Goal: Task Accomplishment & Management: Use online tool/utility

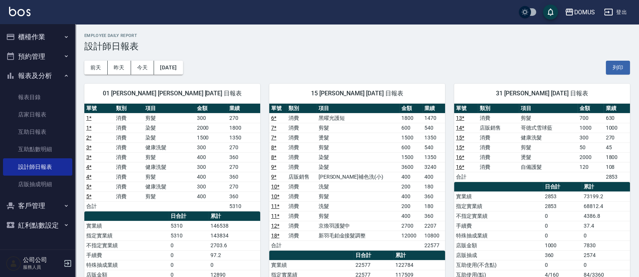
click at [37, 53] on button "預約管理" at bounding box center [37, 57] width 69 height 20
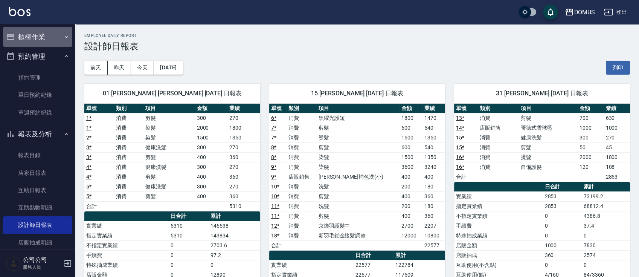
click at [44, 42] on button "櫃檯作業" at bounding box center [37, 37] width 69 height 20
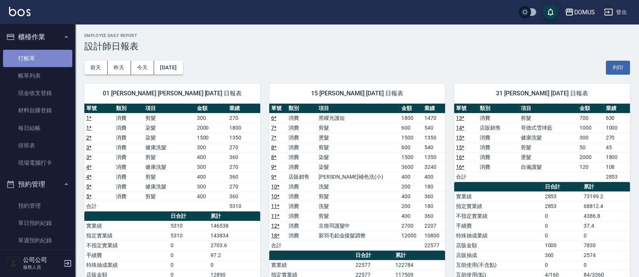
click at [46, 58] on link "打帳單" at bounding box center [37, 58] width 69 height 17
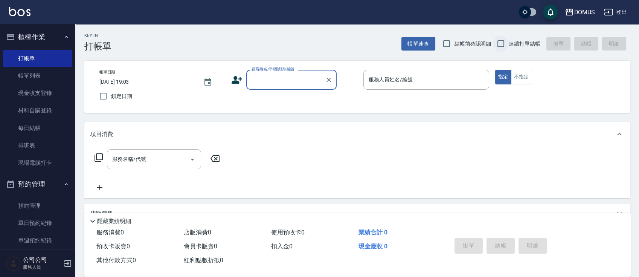
click at [500, 45] on input "連續打單結帳" at bounding box center [501, 44] width 16 height 16
checkbox input "true"
click at [264, 71] on div "顧客姓名/手機號碼/編號" at bounding box center [291, 80] width 90 height 20
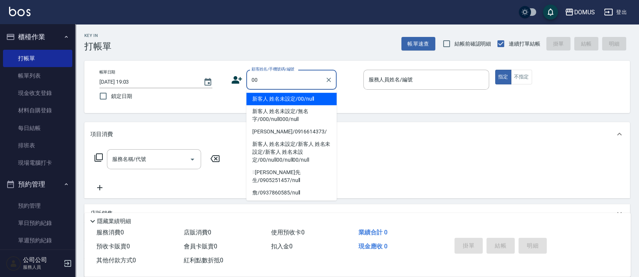
type input "新客人 姓名未設定/00/null"
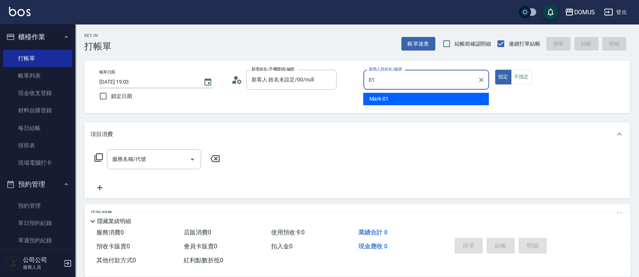
type input "Mark-01"
type button "true"
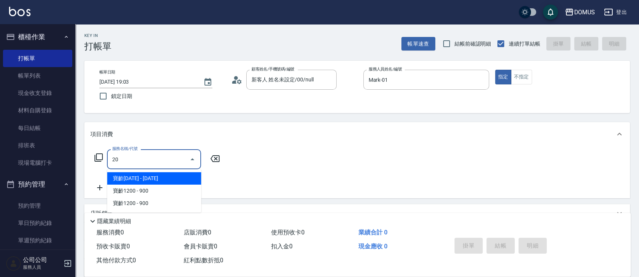
type input "206"
type input "20"
type input "健康洗髮(206)"
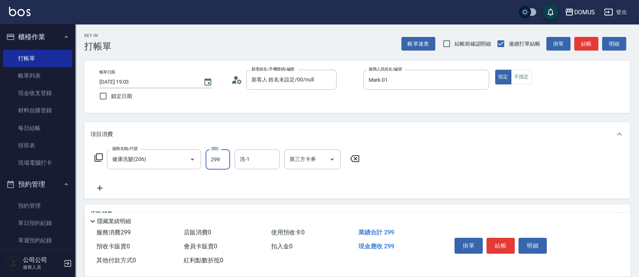
type input "3"
type input "0"
type input "30"
type input "300"
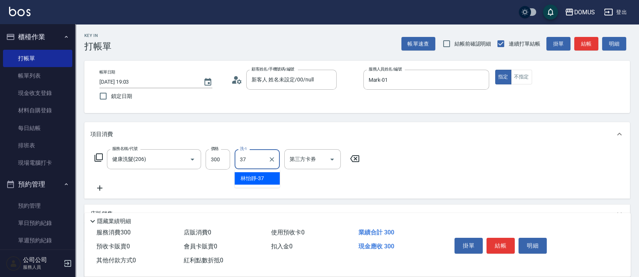
type input "林怡靜-37"
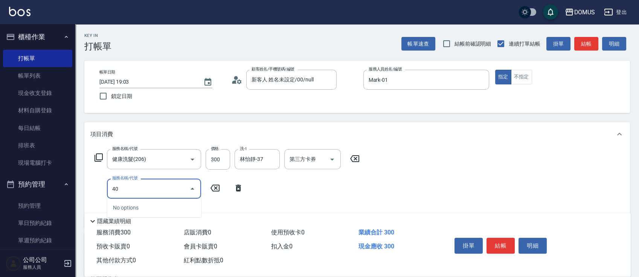
type input "401"
type input "50"
type input "剪髮(401)"
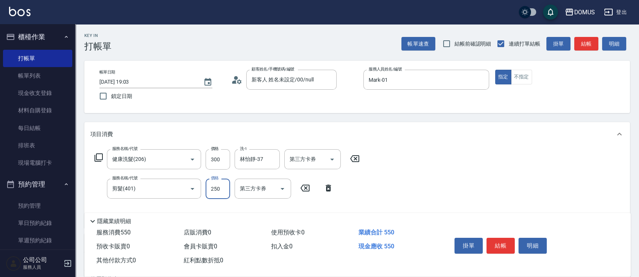
type input "4"
type input "30"
type input "40"
type input "70"
type input "400"
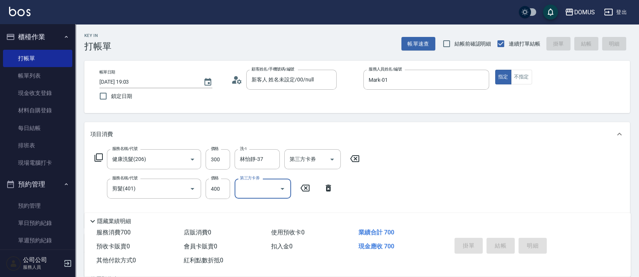
type input "0"
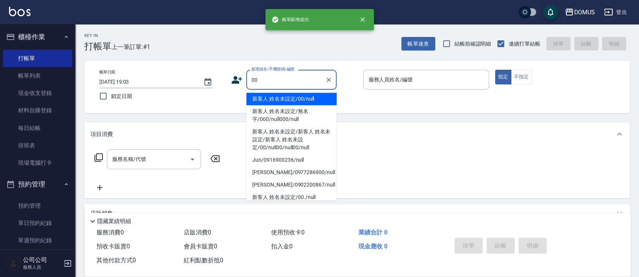
type input "00"
type input "0"
type input "新客人 姓名未設定/00/null"
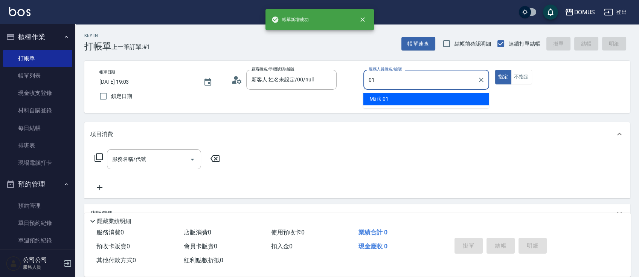
type input "Mark-01"
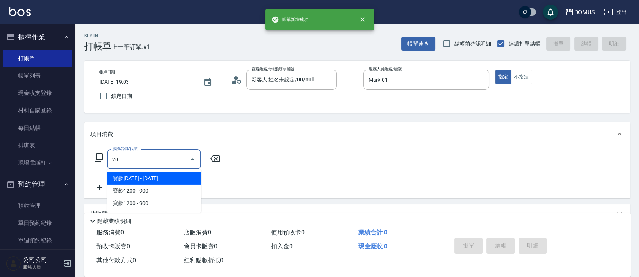
type input "206"
type input "20"
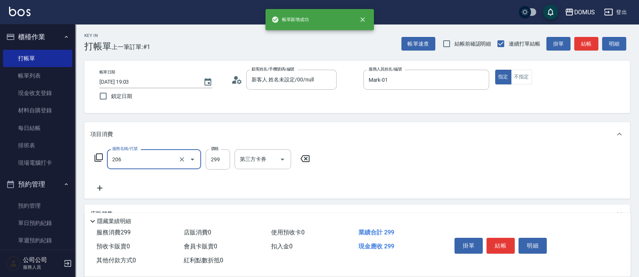
type input "健康洗髮(206)"
type input "3"
type input "0"
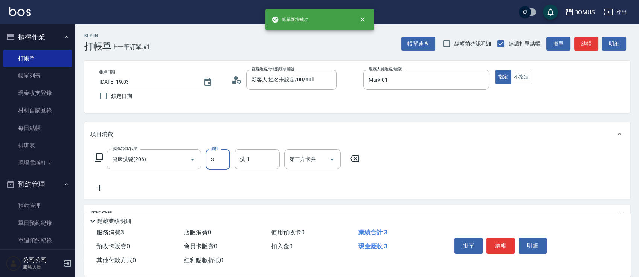
type input "30"
type input "300"
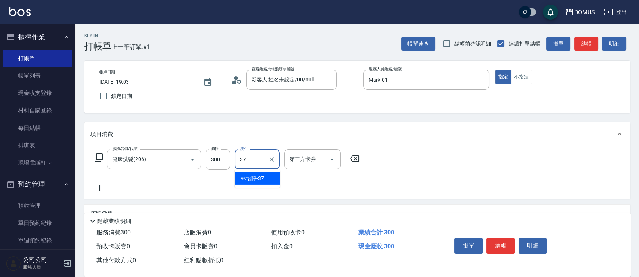
type input "林怡靜-37"
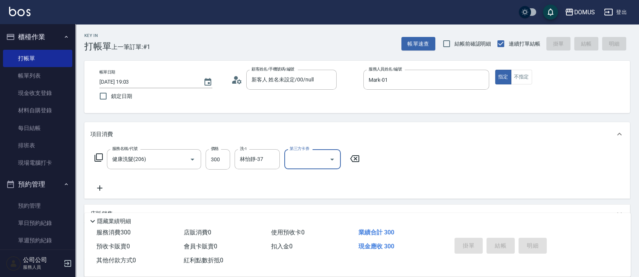
type input "0"
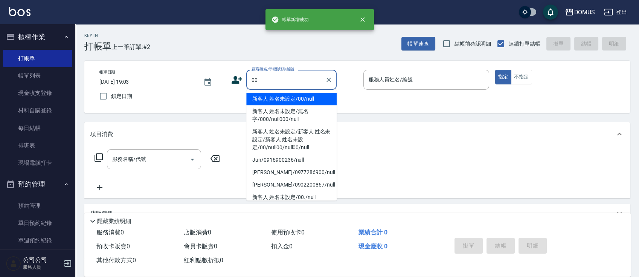
type input "新客人 姓名未設定/00/null"
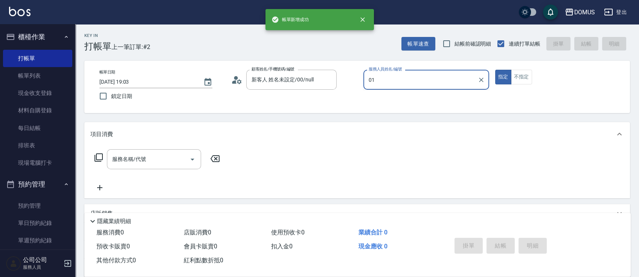
type input "Mark-01"
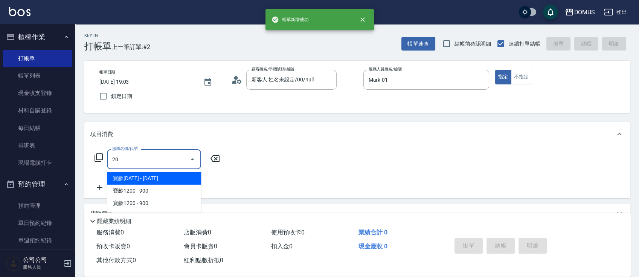
type input "206"
type input "20"
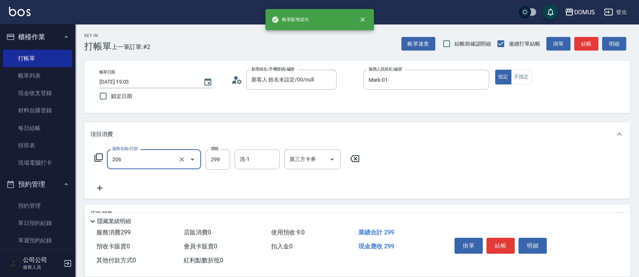
type input "健康洗髮(206)"
type input "0"
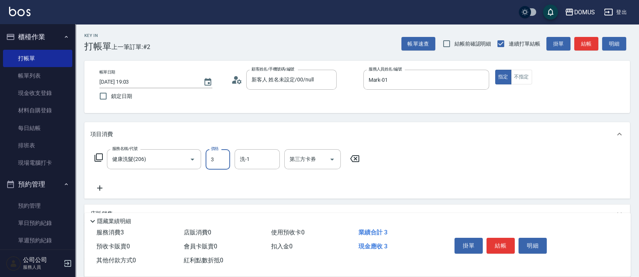
type input "30"
type input "300"
type input "小宸-20"
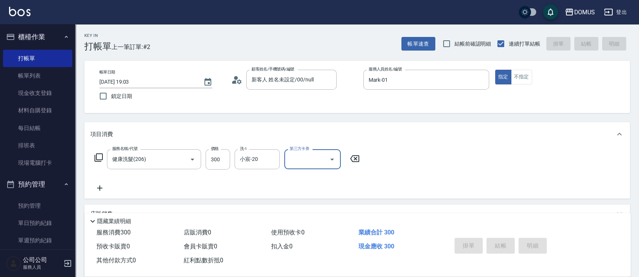
type input "0"
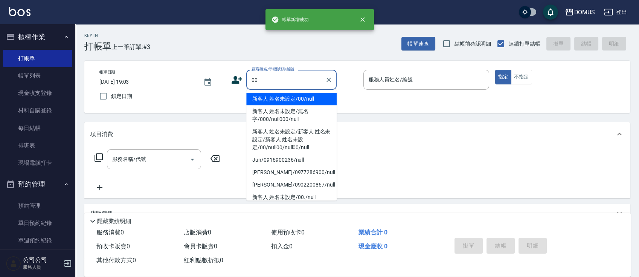
type input "新客人 姓名未設定/00/null"
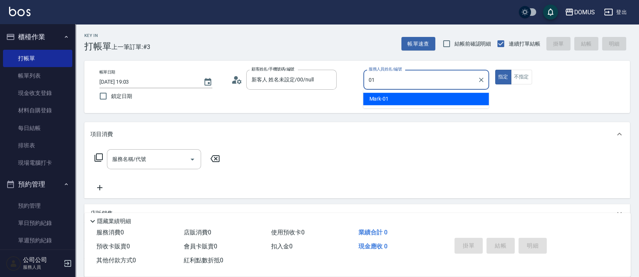
type input "Mark-01"
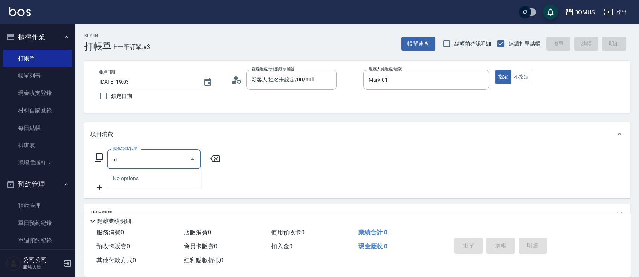
type input "617"
type input "150"
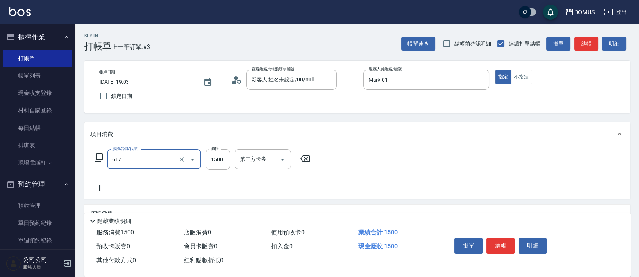
type input "鉑金S(617)"
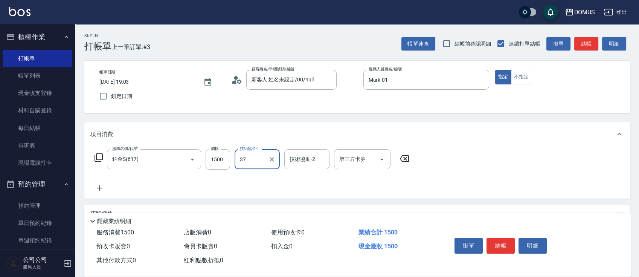
type input "林怡靜-37"
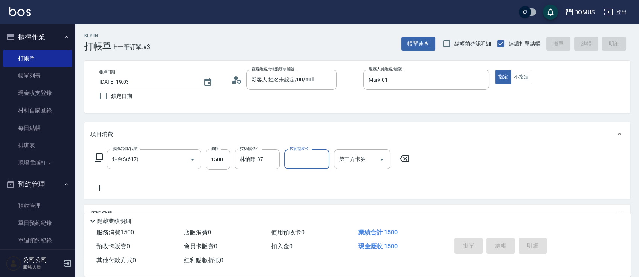
type input "0"
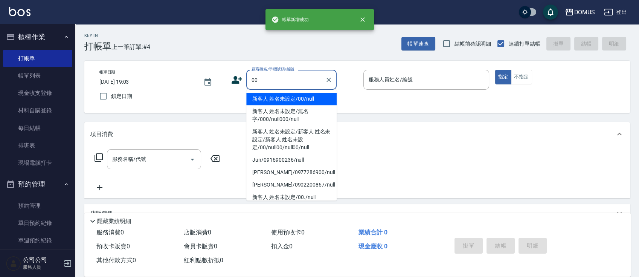
type input "新客人 姓名未設定/00/null"
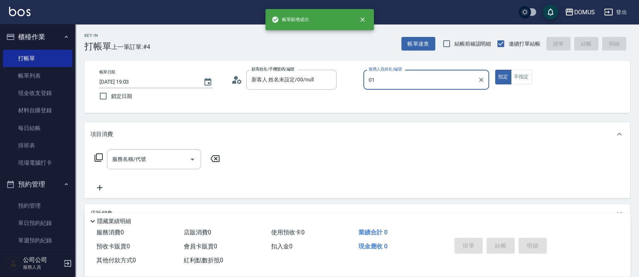
type input "Mark-01"
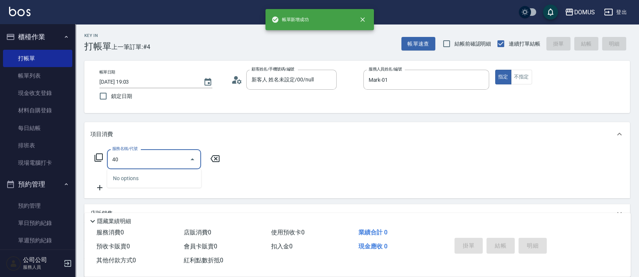
type input "401"
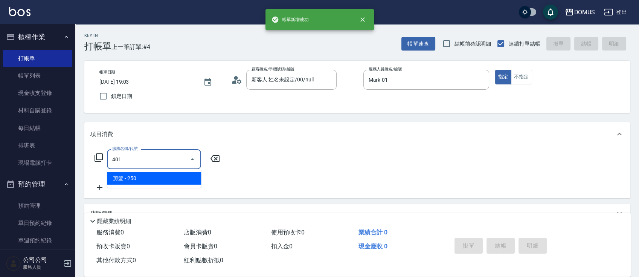
type input "20"
type input "剪髮(401)"
type input "0"
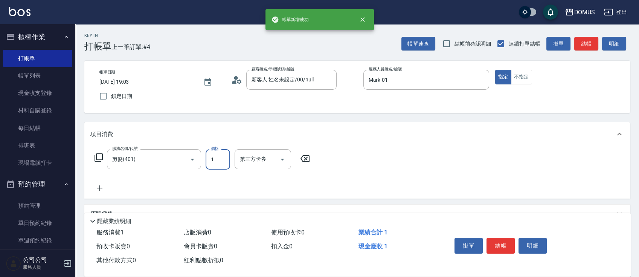
type input "10"
type input "100"
type input "1000"
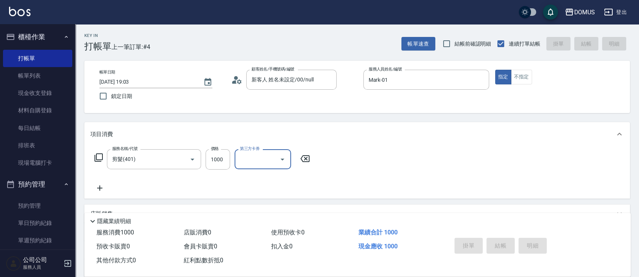
type input "[DATE] 19:04"
type input "0"
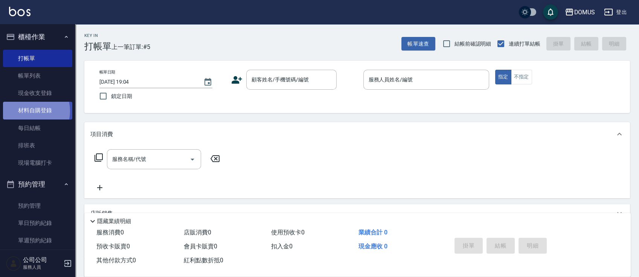
click at [26, 111] on link "材料自購登錄" at bounding box center [37, 110] width 69 height 17
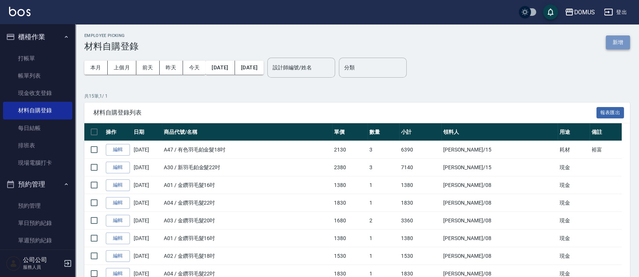
click at [620, 39] on button "新增" at bounding box center [618, 42] width 24 height 14
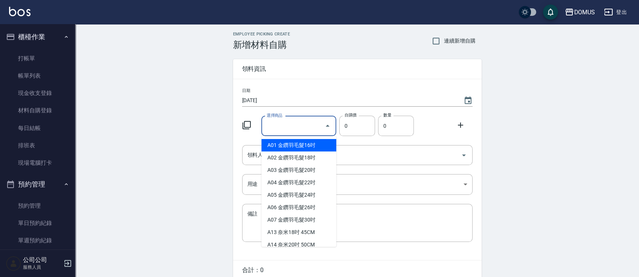
drag, startPoint x: 283, startPoint y: 120, endPoint x: 297, endPoint y: 119, distance: 13.6
click at [283, 120] on div "選擇商品 選擇商品" at bounding box center [298, 126] width 75 height 20
click at [268, 146] on li "A01 金鑽羽毛髮16吋" at bounding box center [298, 145] width 75 height 12
type input "金鑽羽毛髮16吋"
type input "1380"
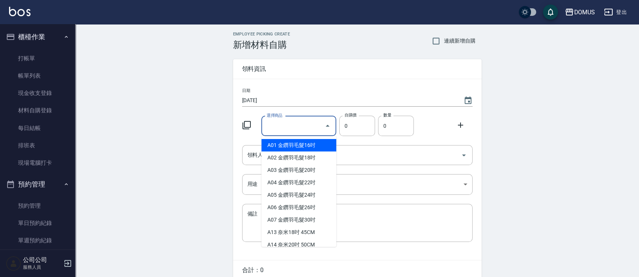
type input "1"
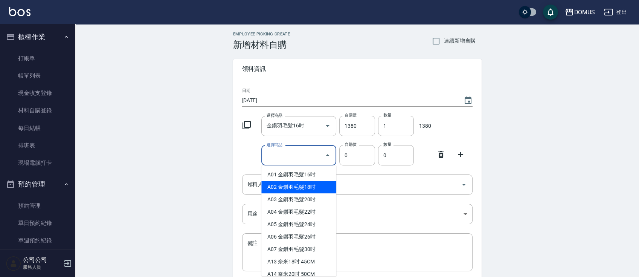
type input "金鑽羽毛髮18吋"
type input "1530"
type input "1"
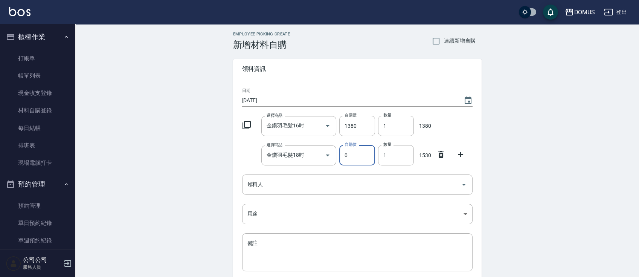
type input "0"
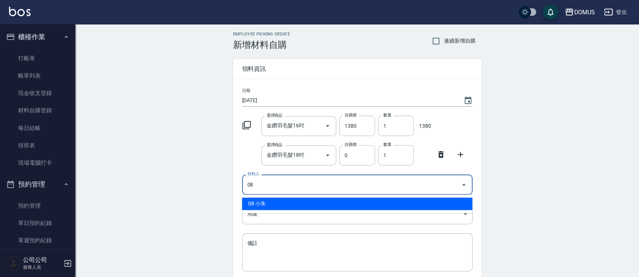
type input "08 小朱"
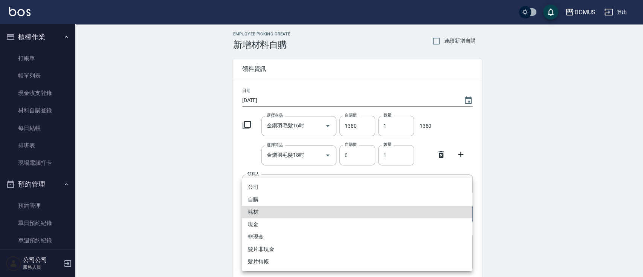
type input "耗材"
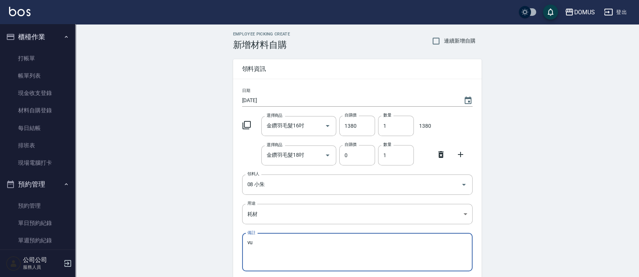
type textarea "v"
type textarea "信用卡"
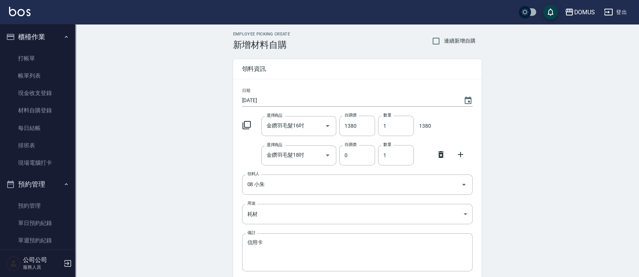
scroll to position [63, 0]
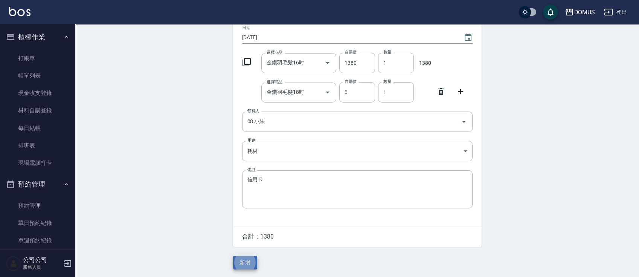
click at [233, 256] on button "新增" at bounding box center [245, 263] width 24 height 14
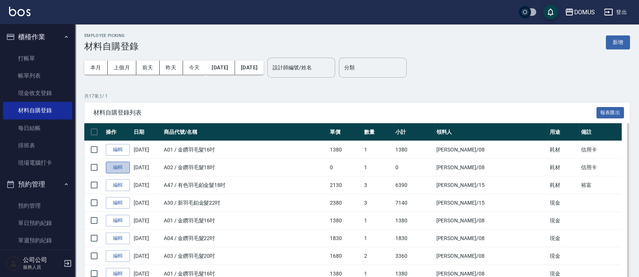
click at [118, 168] on link "編輯" at bounding box center [118, 167] width 24 height 12
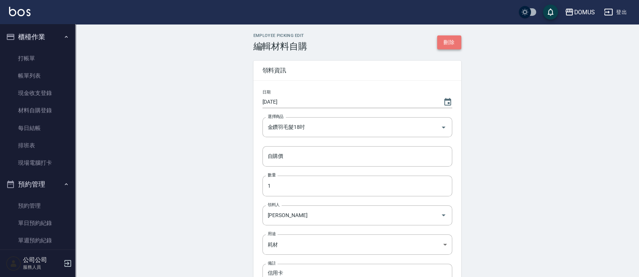
click at [449, 39] on button "刪除" at bounding box center [449, 42] width 24 height 14
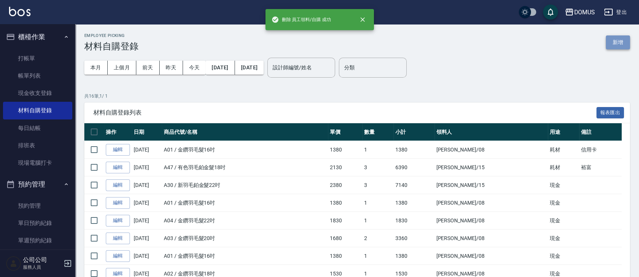
click at [614, 45] on button "新增" at bounding box center [618, 42] width 24 height 14
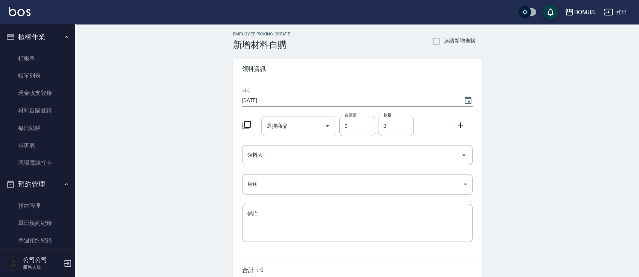
click at [291, 122] on input "選擇商品" at bounding box center [293, 125] width 57 height 13
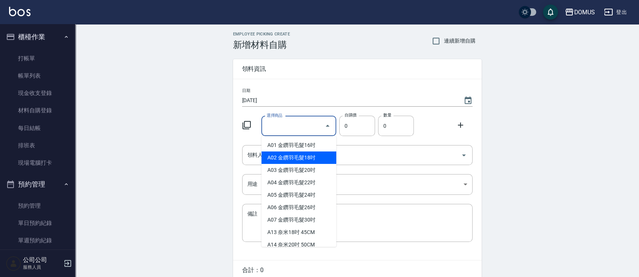
click at [275, 156] on li "A02 金鑽羽毛髮18吋" at bounding box center [298, 157] width 75 height 12
type input "金鑽羽毛髮18吋"
type input "1530"
type input "1"
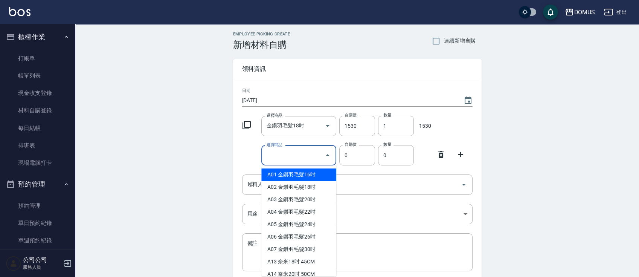
click at [438, 157] on icon at bounding box center [440, 154] width 9 height 9
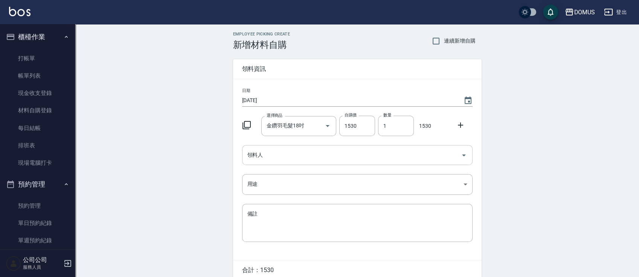
click at [433, 163] on div "領料人" at bounding box center [357, 155] width 230 height 20
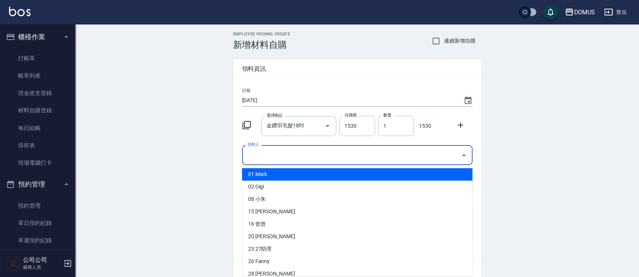
type input "8"
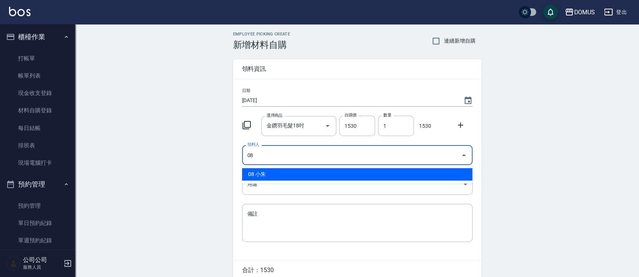
type input "08 小朱"
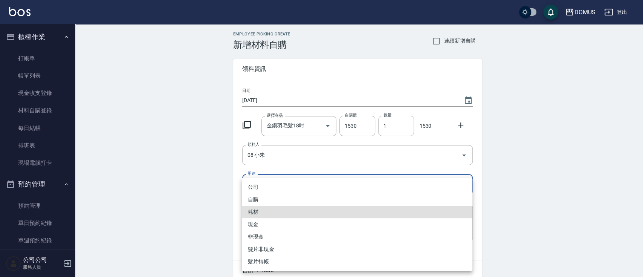
type input "耗材"
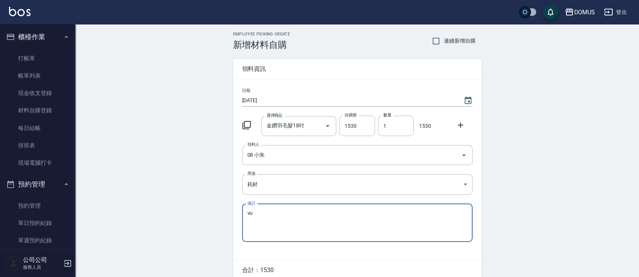
type textarea "v"
type textarea "信用卡"
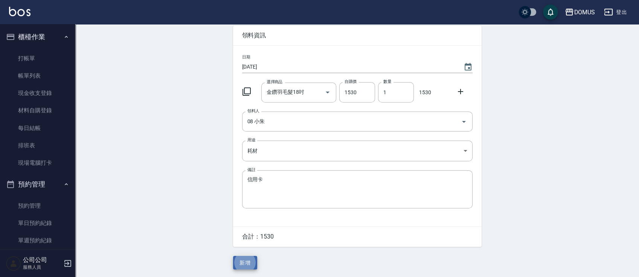
click at [233, 256] on button "新增" at bounding box center [245, 263] width 24 height 14
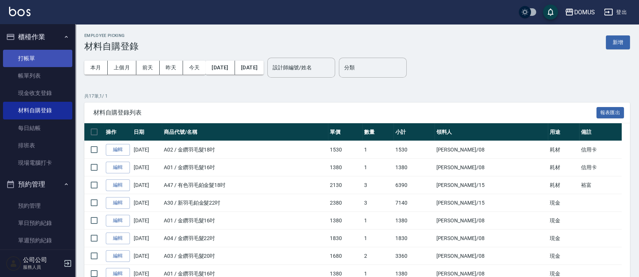
drag, startPoint x: 32, startPoint y: 70, endPoint x: 32, endPoint y: 65, distance: 4.9
click at [32, 70] on link "帳單列表" at bounding box center [37, 75] width 69 height 17
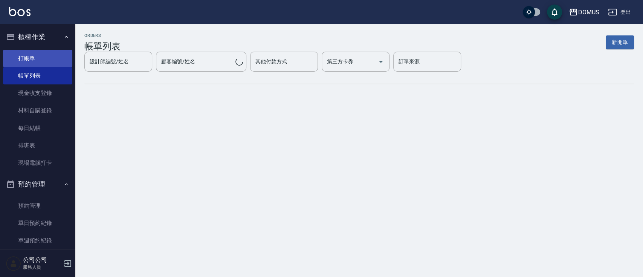
click at [32, 60] on link "打帳單" at bounding box center [37, 58] width 69 height 17
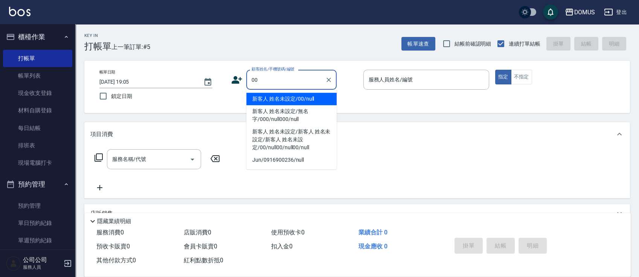
type input "新客人 姓名未設定/00/null"
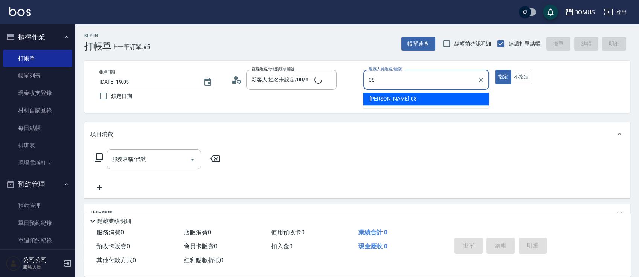
type input "小朱-08"
type button "true"
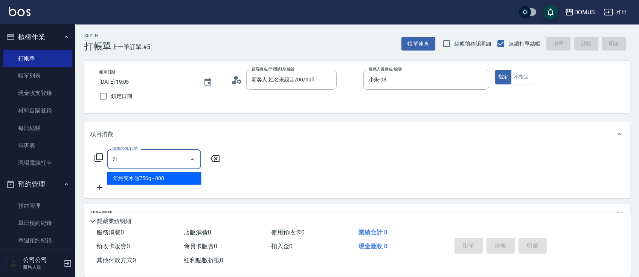
type input "715"
type input "330"
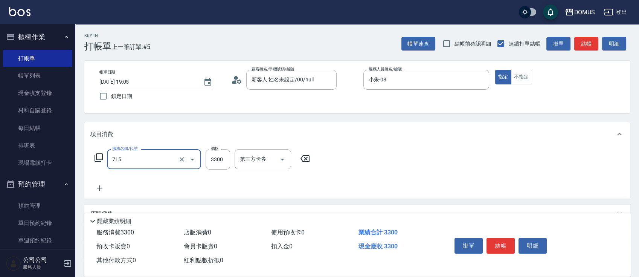
type input "金鑽羽毛髮(715)"
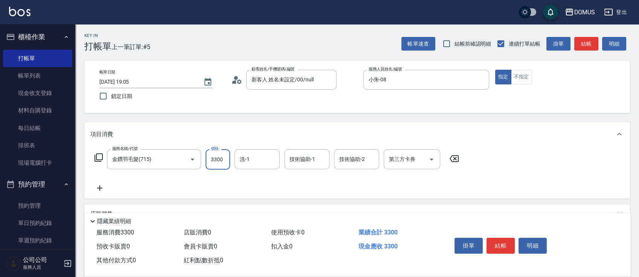
type input "0"
type input "49"
type input "40"
type input "499"
type input "490"
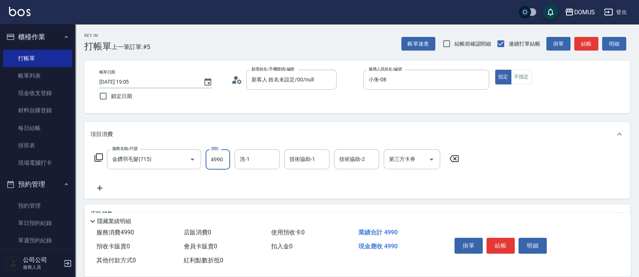
type input "4990"
type input "[PERSON_NAME]-40"
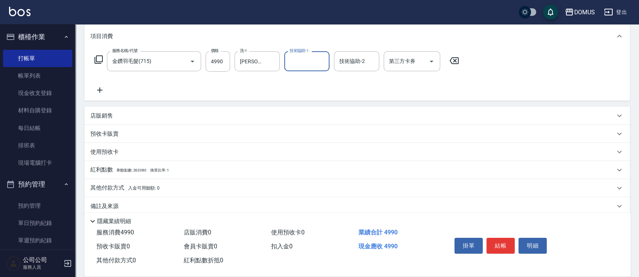
scroll to position [100, 0]
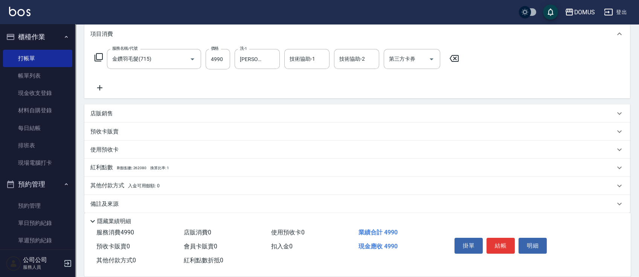
click at [200, 204] on div "備註及來源" at bounding box center [352, 204] width 524 height 8
click at [204, 186] on div "其他付款方式 入金可用餘額: 0" at bounding box center [352, 185] width 524 height 8
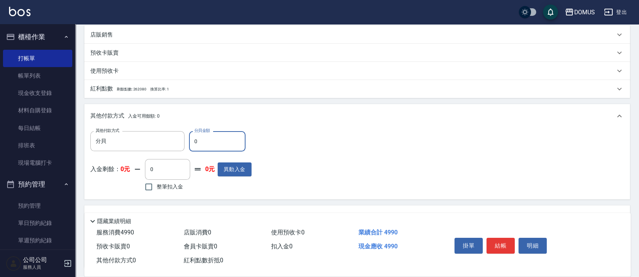
scroll to position [151, 0]
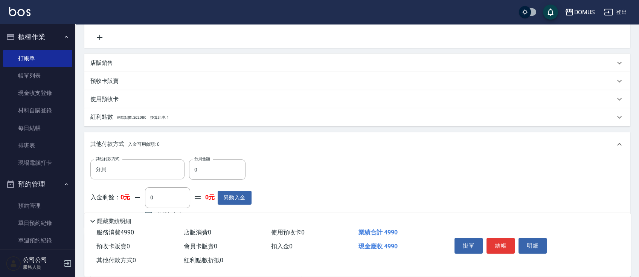
click at [125, 137] on div "其他付款方式 入金可用餘額: 0" at bounding box center [356, 144] width 545 height 24
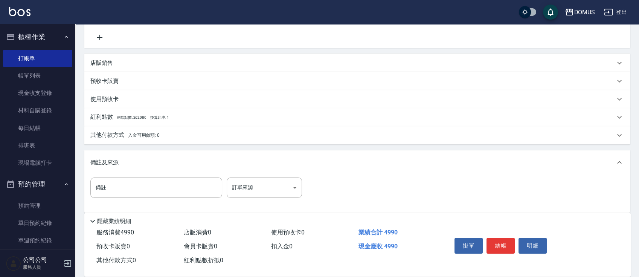
click at [121, 129] on div "其他付款方式 入金可用餘額: 0" at bounding box center [356, 135] width 545 height 18
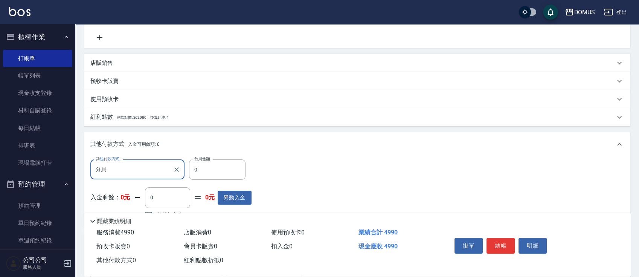
click at [126, 157] on div "其他付款方式 分貝 其他付款方式 分貝金額 0 分貝金額 入金剩餘： 0元 0 ​ 整筆扣入金 0元 異動入金" at bounding box center [356, 191] width 545 height 71
click at [125, 166] on input "分貝" at bounding box center [132, 169] width 76 height 13
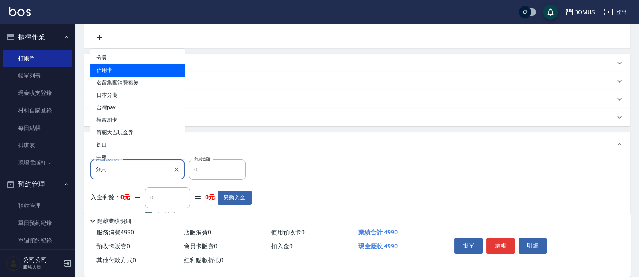
type input "信用卡"
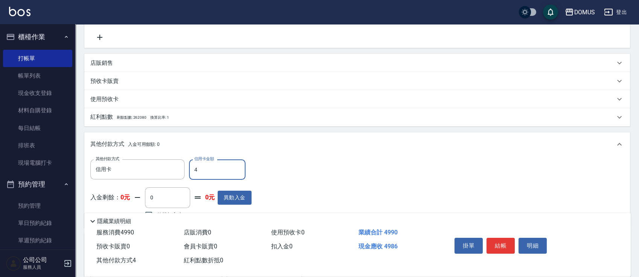
type input "49"
type input "440"
type input "499"
type input "0"
type input "4990"
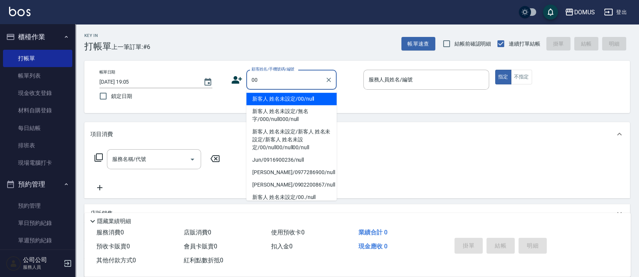
type input "新客人 姓名未設定/00/null"
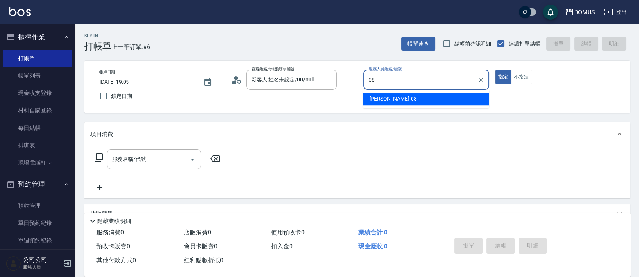
type input "小朱-08"
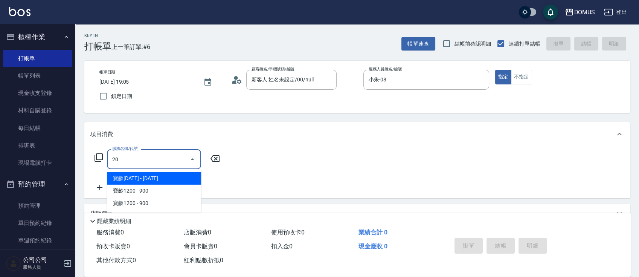
type input "201"
type input "20"
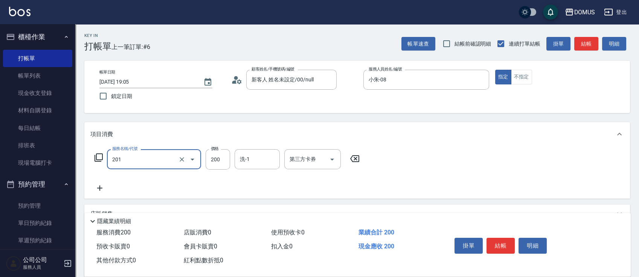
type input "洗髮(201)"
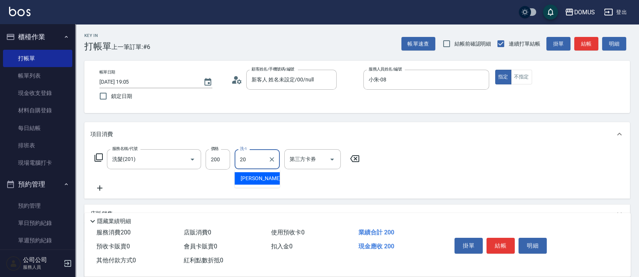
type input "小宸-20"
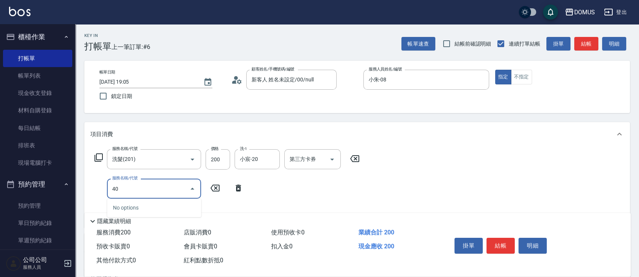
type input "401"
type input "40"
type input "剪髮(401)"
type input "20"
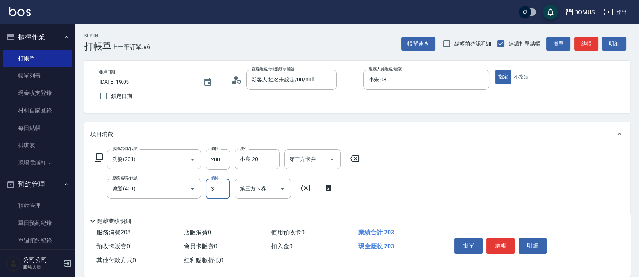
type input "30"
type input "50"
type input "300"
type input "704"
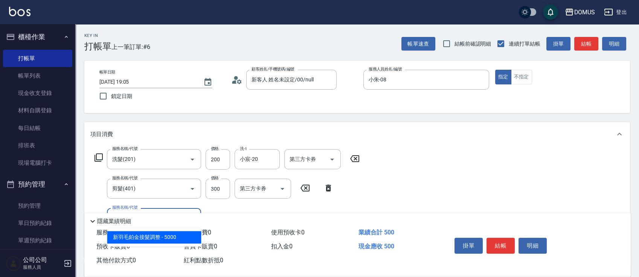
type input "550"
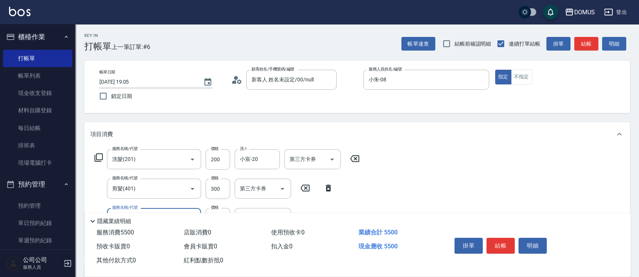
type input "新羽毛鉑金接髮調整(704)"
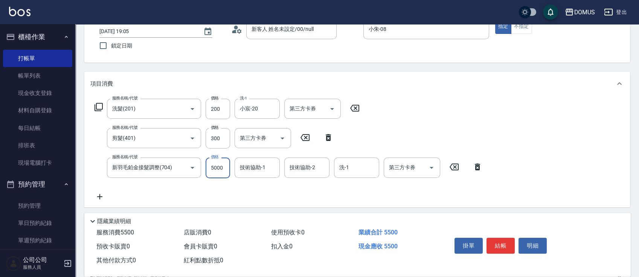
scroll to position [100, 0]
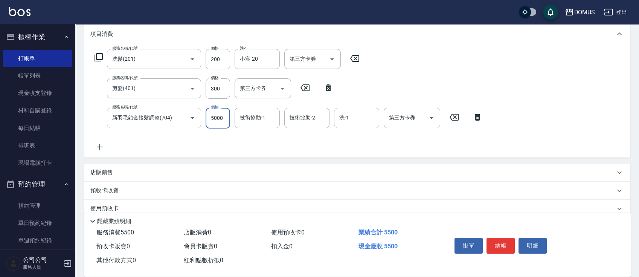
type input "50"
type input "45"
type input "90"
type input "450"
type input "500"
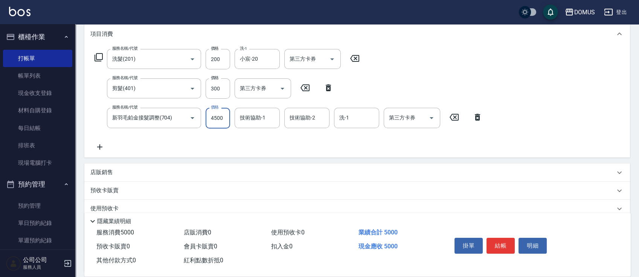
type input "4500"
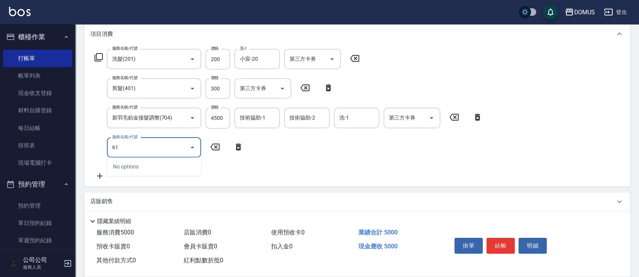
type input "618"
type input "700"
type input "鉑金M(618)"
type input "500"
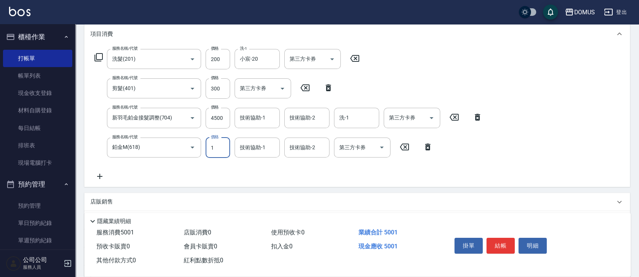
type input "18"
type input "510"
type input "180"
type input "680"
type input "1800"
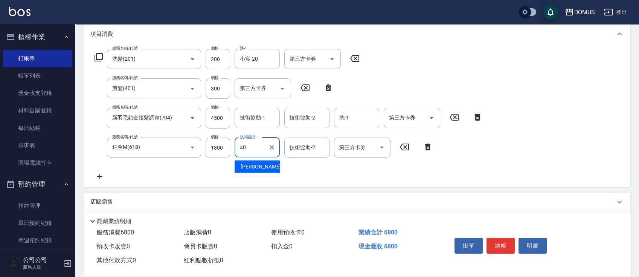
type input "[PERSON_NAME]-40"
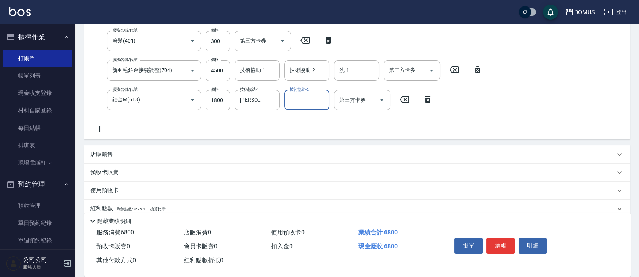
scroll to position [195, 0]
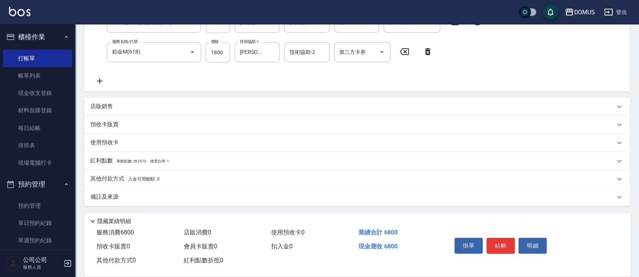
click at [173, 104] on div "店販銷售" at bounding box center [352, 106] width 524 height 8
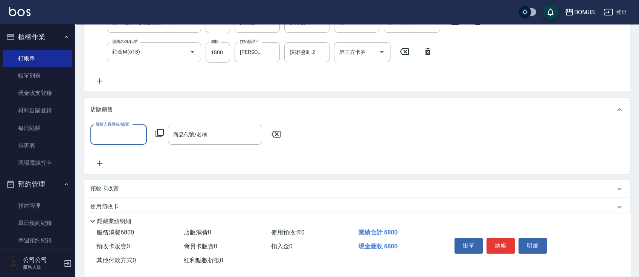
scroll to position [0, 0]
type input "小朱-08"
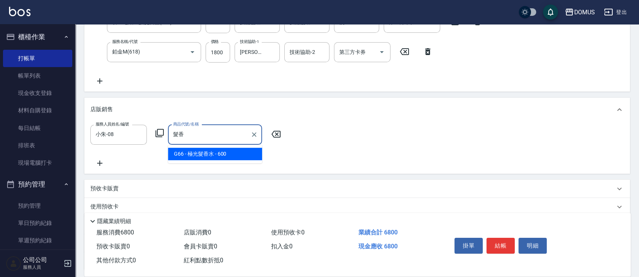
type input "極光髮香水"
type input "740"
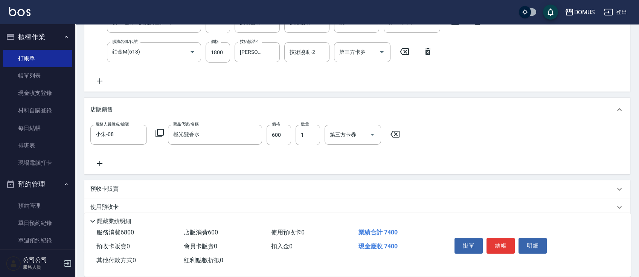
drag, startPoint x: 417, startPoint y: 97, endPoint x: 416, endPoint y: 88, distance: 8.3
click at [416, 88] on div "項目消費 服務名稱/代號 洗髮(201) 服務名稱/代號 價格 200 價格 洗-1 小宸-20 洗-1 第三方卡券 第三方卡券 服務名稱/代號 剪髮(401…" at bounding box center [356, 99] width 545 height 344
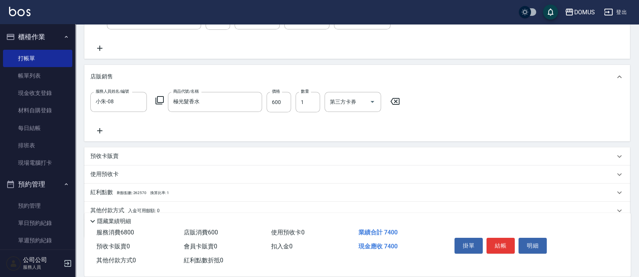
scroll to position [260, 0]
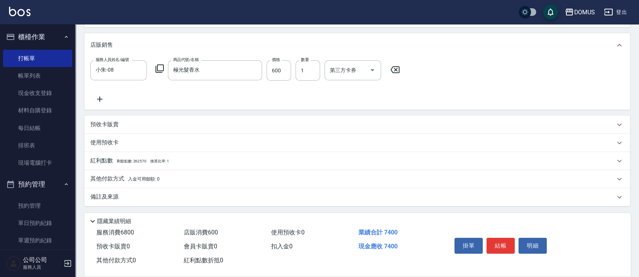
click at [134, 179] on span "入金可用餘額: 0" at bounding box center [144, 178] width 32 height 5
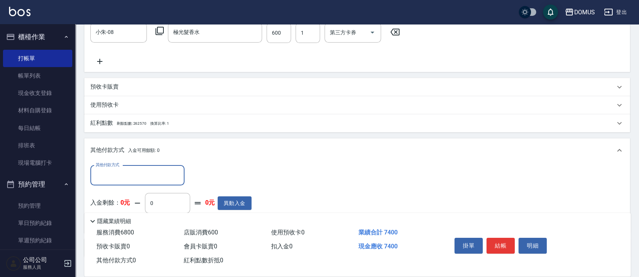
scroll to position [346, 0]
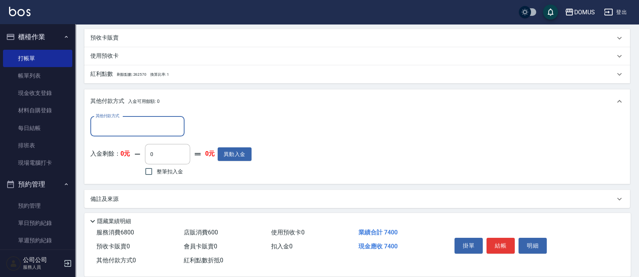
click at [142, 136] on div "其他付款方式" at bounding box center [137, 126] width 94 height 20
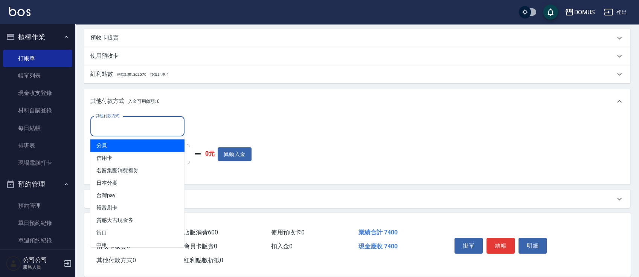
click at [147, 130] on input "其他付款方式" at bounding box center [137, 126] width 87 height 13
click at [145, 136] on div "其他付款方式" at bounding box center [137, 126] width 94 height 20
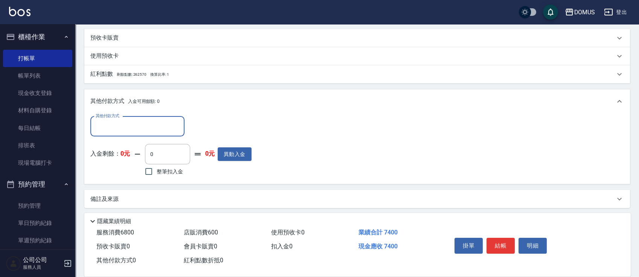
click at [146, 131] on input "其他付款方式" at bounding box center [137, 126] width 87 height 13
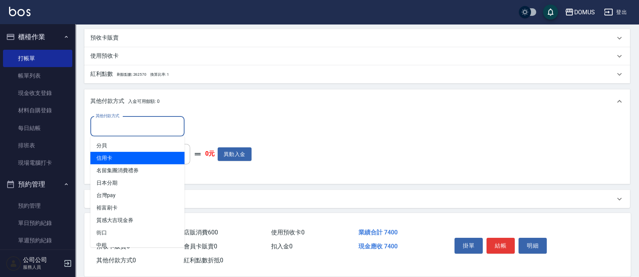
click at [142, 154] on span "信用卡" at bounding box center [137, 158] width 94 height 12
type input "信用卡"
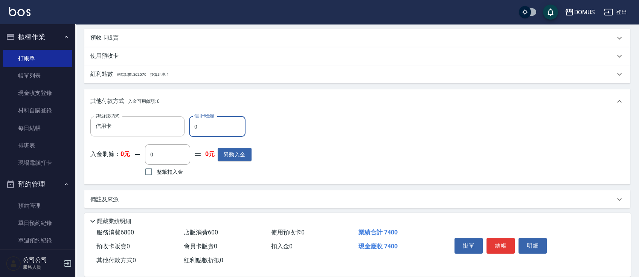
type input "66"
type input "730"
type input "68"
type input "670"
type input "6800"
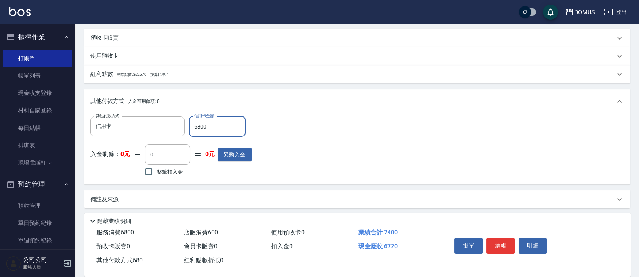
type input "60"
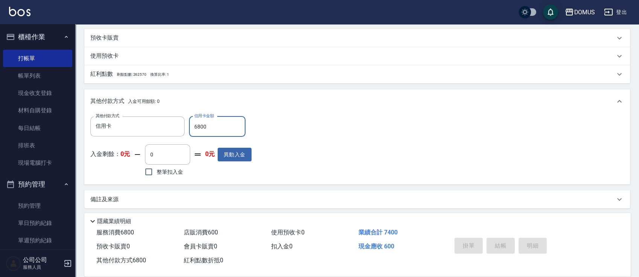
type input "[DATE] 19:06"
type input "0"
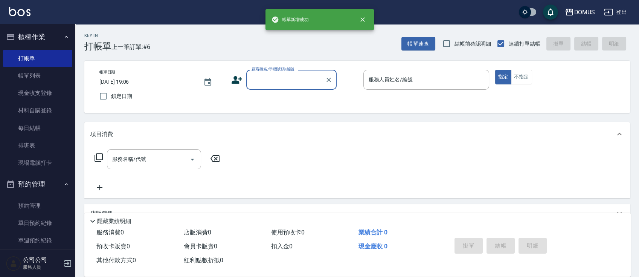
scroll to position [0, 0]
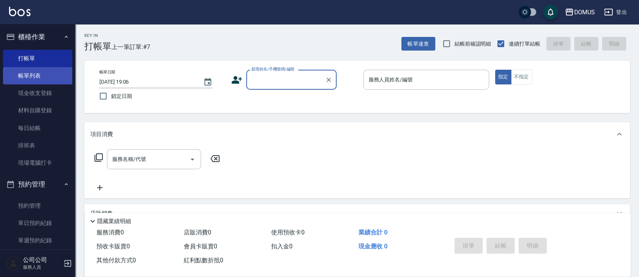
click at [33, 81] on link "帳單列表" at bounding box center [37, 75] width 69 height 17
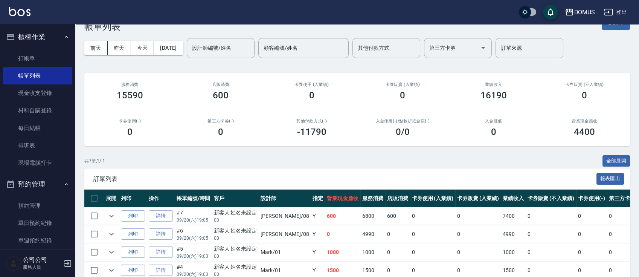
scroll to position [50, 0]
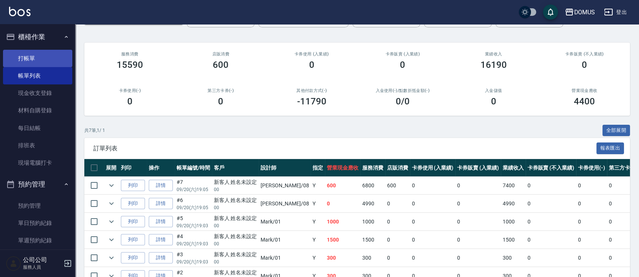
click at [30, 54] on link "打帳單" at bounding box center [37, 58] width 69 height 17
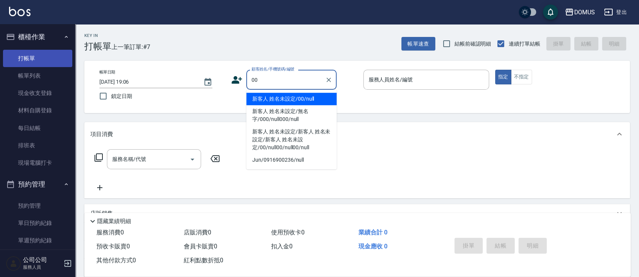
type input "新客人 姓名未設定/00/null"
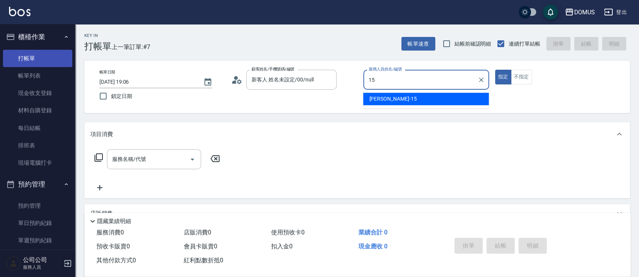
type input "[PERSON_NAME]-15"
type button "true"
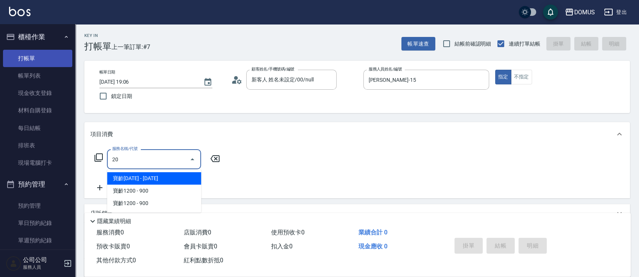
type input "201"
type input "20"
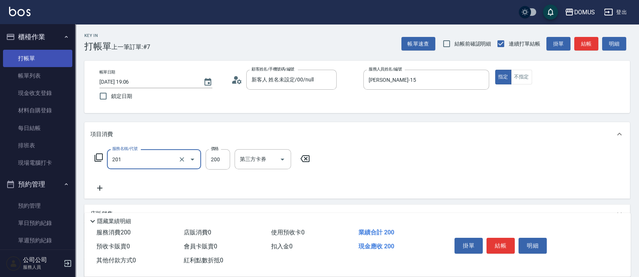
type input "洗髮(201)"
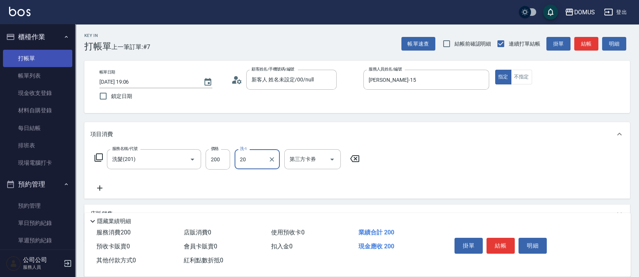
type input "小宸-20"
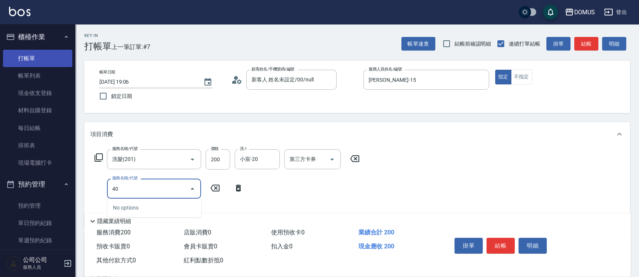
type input "401"
type input "40"
type input "剪髮(401)"
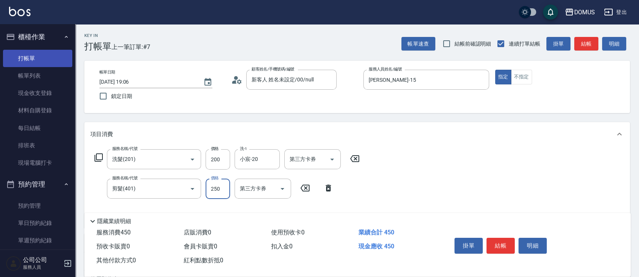
type input "20"
type input "30"
type input "50"
type input "300"
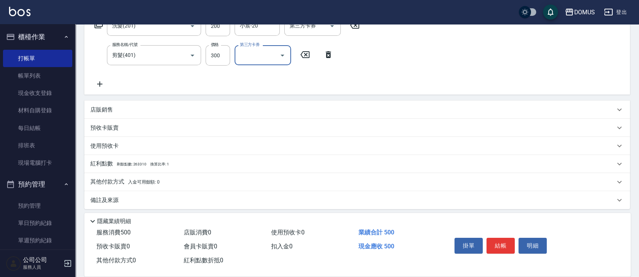
scroll to position [137, 0]
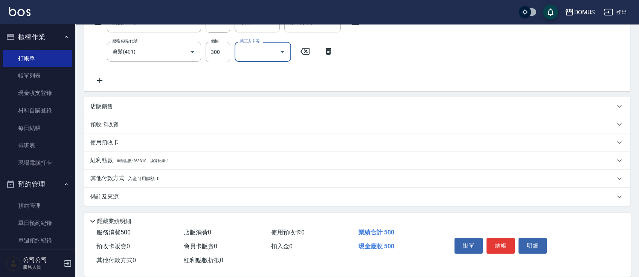
click at [164, 183] on div "其他付款方式 入金可用餘額: 0" at bounding box center [356, 178] width 545 height 18
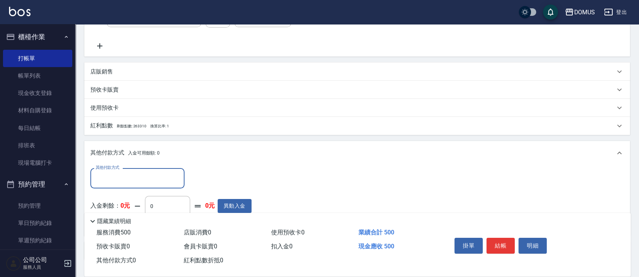
scroll to position [187, 0]
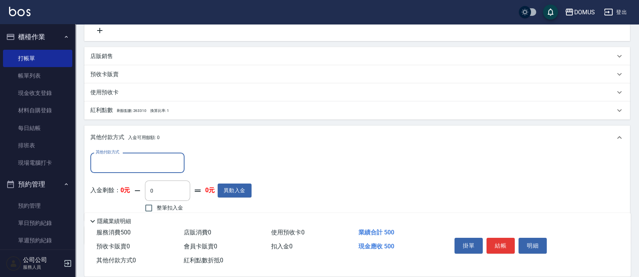
click at [165, 166] on input "其他付款方式" at bounding box center [137, 162] width 87 height 13
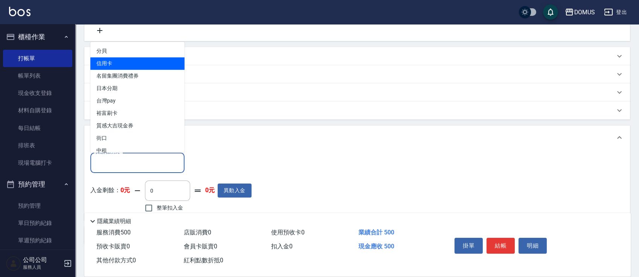
click at [136, 62] on span "信用卡" at bounding box center [137, 63] width 94 height 12
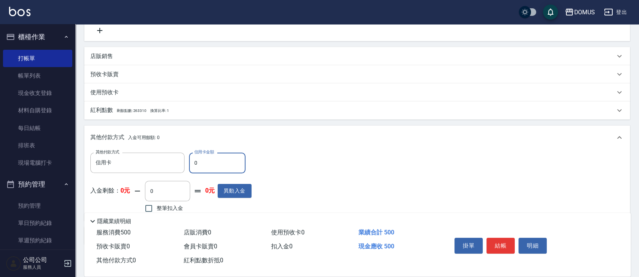
type input "信用卡"
type input "55"
type input "40"
type input "50"
type input "0"
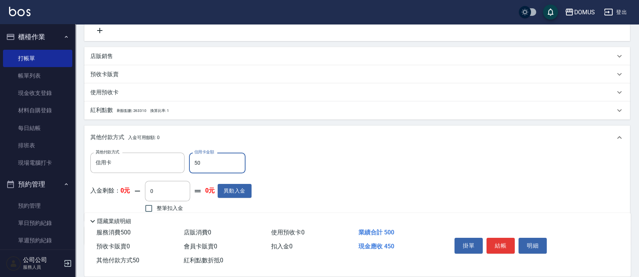
type input "500"
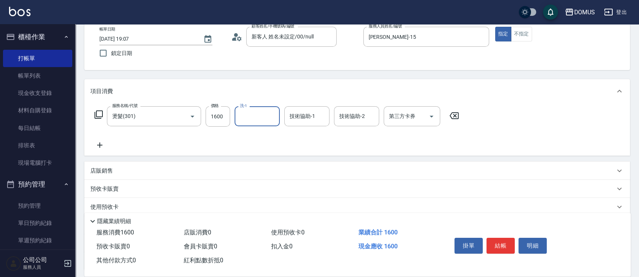
scroll to position [107, 0]
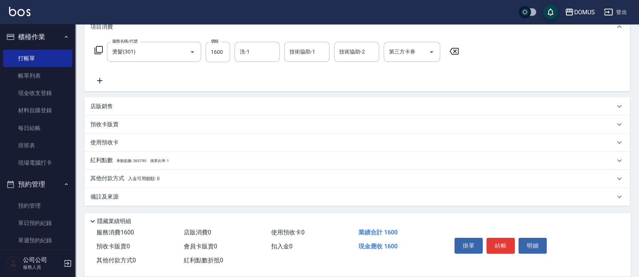
click at [175, 107] on div "店販銷售" at bounding box center [352, 106] width 524 height 8
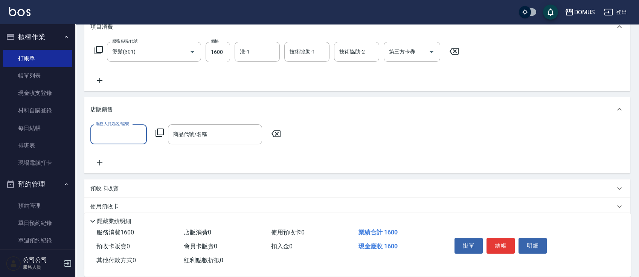
scroll to position [0, 0]
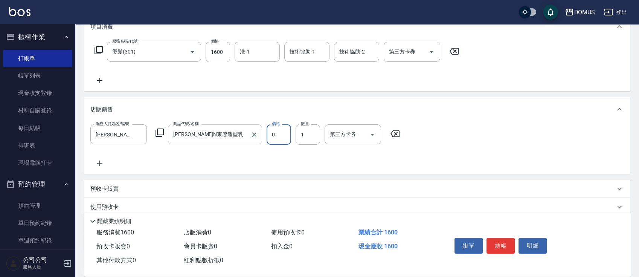
click at [221, 138] on div "服務人員姓名/編號 [PERSON_NAME]-15 服務人員姓名/編號 商品代號/名稱 [PERSON_NAME]N束感造型乳 商品代號/名稱 價格 0 價…" at bounding box center [356, 145] width 533 height 43
click at [225, 121] on div "店販銷售 服務人員姓名/編號 [PERSON_NAME]-15 服務人員姓名/編號 商品代號/名稱 [PERSON_NAME]N束感造型乳 商品代號/名稱 價…" at bounding box center [356, 135] width 545 height 76
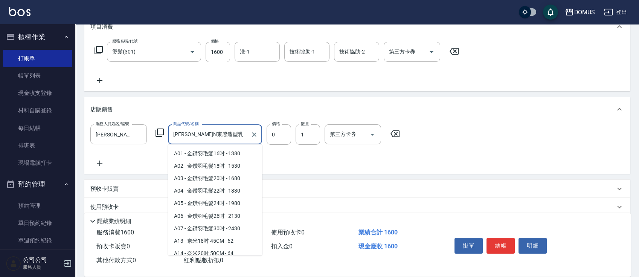
click at [224, 134] on input "[PERSON_NAME]N束感造型乳" at bounding box center [209, 134] width 76 height 13
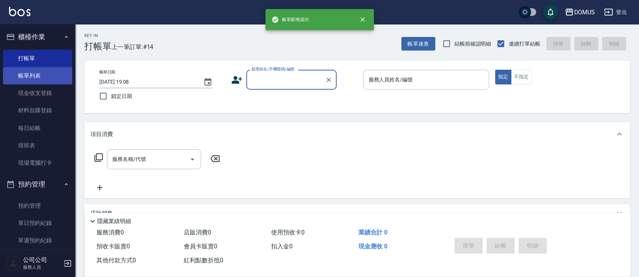
click at [50, 75] on link "帳單列表" at bounding box center [37, 75] width 69 height 17
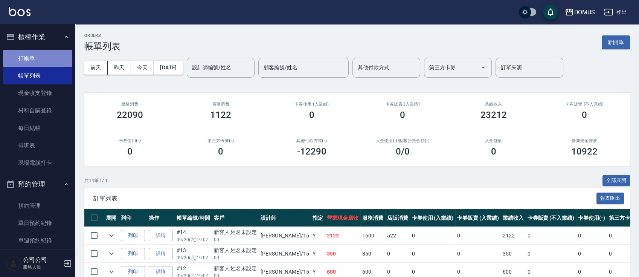
click at [40, 57] on link "打帳單" at bounding box center [37, 58] width 69 height 17
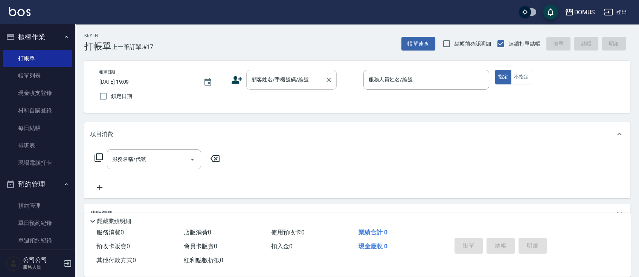
click at [290, 87] on div "顧客姓名/手機號碼/編號" at bounding box center [291, 80] width 90 height 20
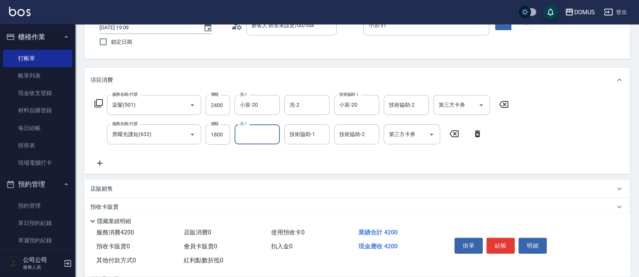
scroll to position [100, 0]
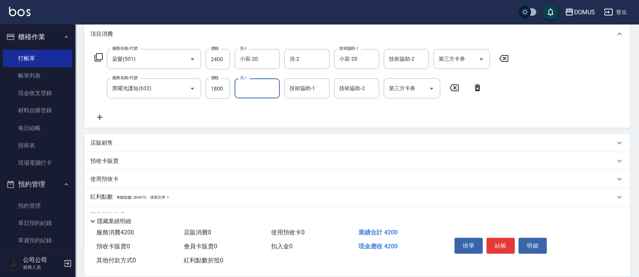
click at [332, 143] on div "店販銷售" at bounding box center [352, 143] width 524 height 8
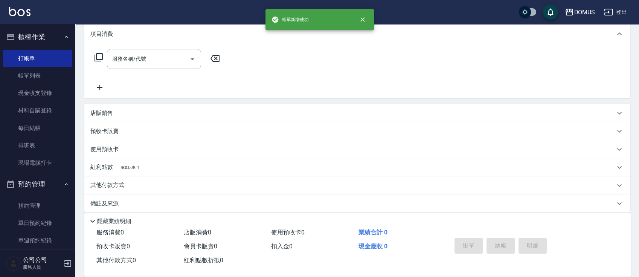
scroll to position [0, 0]
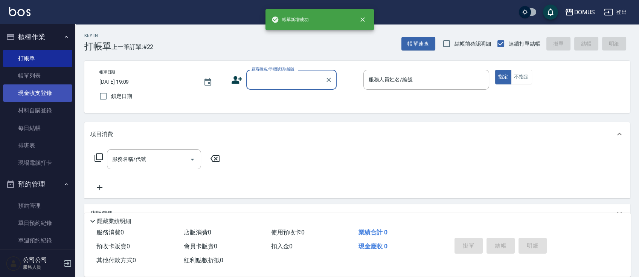
click at [44, 70] on link "帳單列表" at bounding box center [37, 75] width 69 height 17
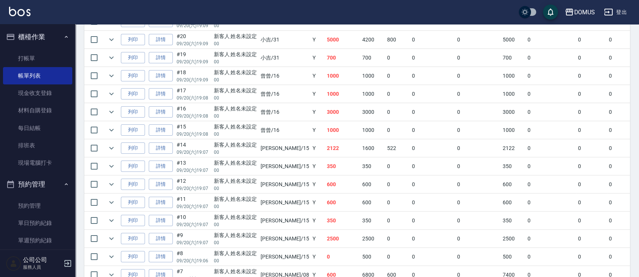
scroll to position [181, 0]
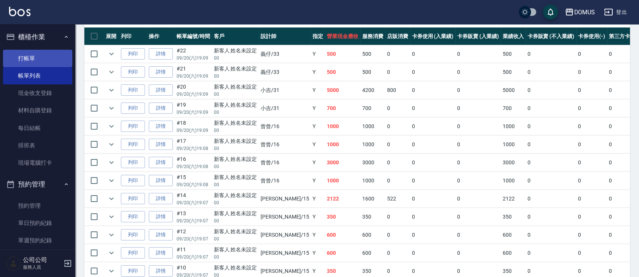
click at [32, 62] on link "打帳單" at bounding box center [37, 58] width 69 height 17
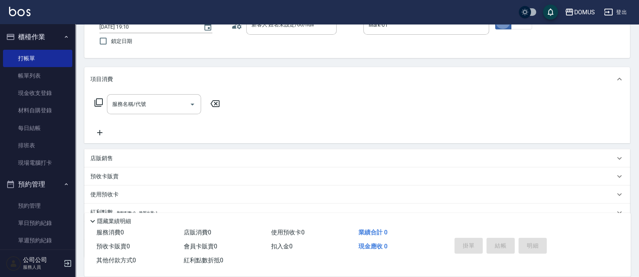
scroll to position [100, 0]
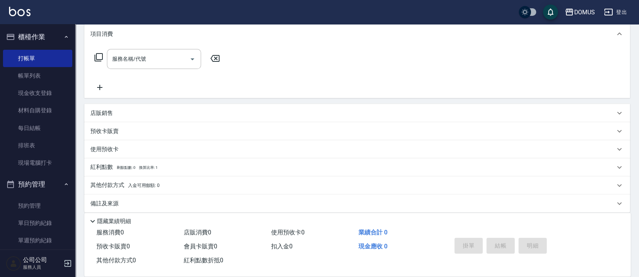
click at [166, 119] on div "店販銷售" at bounding box center [356, 113] width 545 height 18
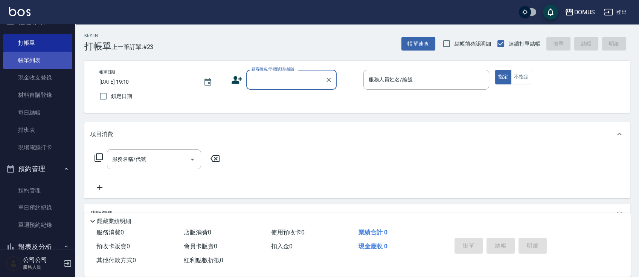
scroll to position [0, 0]
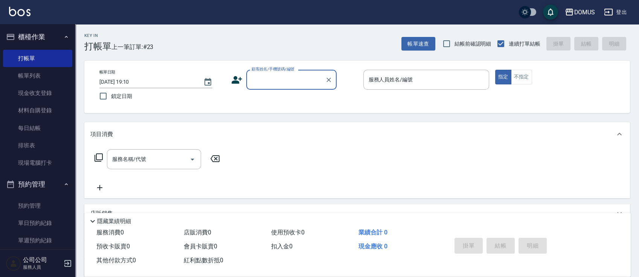
click at [50, 39] on button "櫃檯作業" at bounding box center [37, 37] width 69 height 20
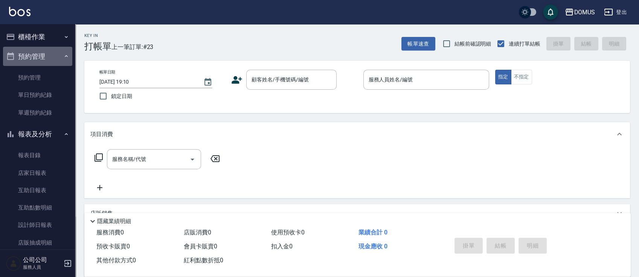
click at [55, 60] on button "預約管理" at bounding box center [37, 57] width 69 height 20
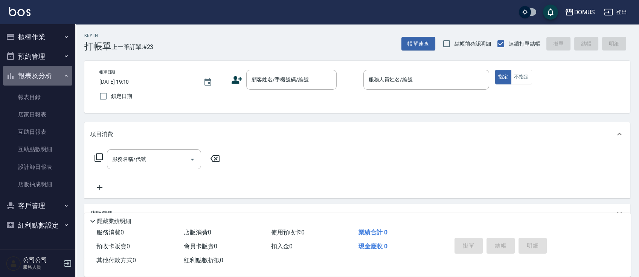
click at [53, 70] on button "報表及分析" at bounding box center [37, 76] width 69 height 20
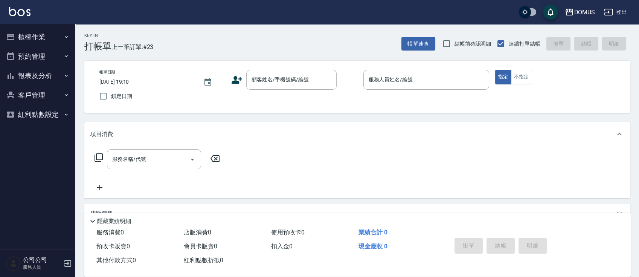
click at [34, 75] on button "報表及分析" at bounding box center [37, 76] width 69 height 20
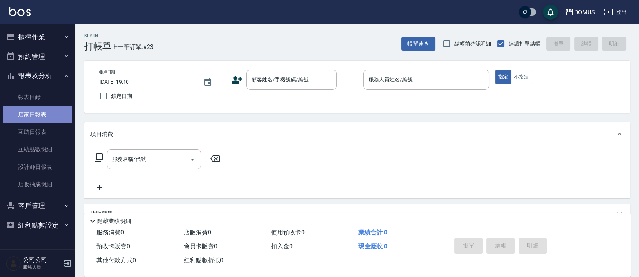
click at [30, 113] on link "店家日報表" at bounding box center [37, 114] width 69 height 17
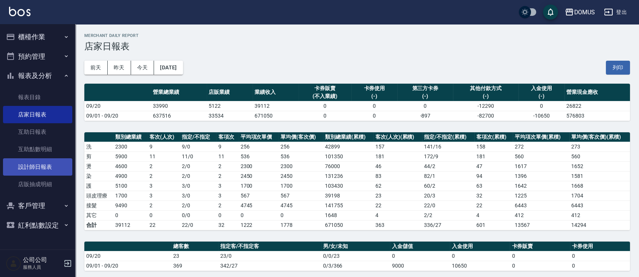
click at [51, 172] on link "設計師日報表" at bounding box center [37, 166] width 69 height 17
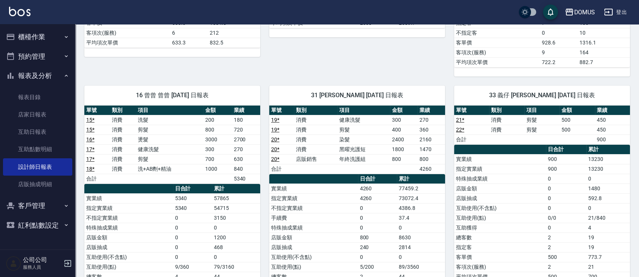
scroll to position [301, 0]
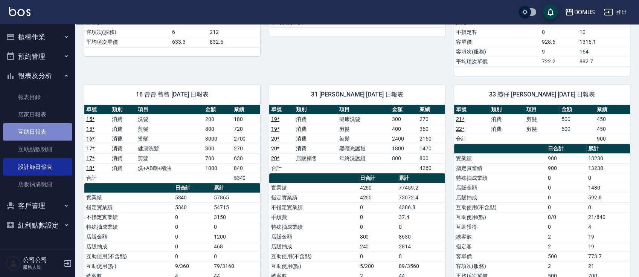
click at [40, 128] on link "互助日報表" at bounding box center [37, 131] width 69 height 17
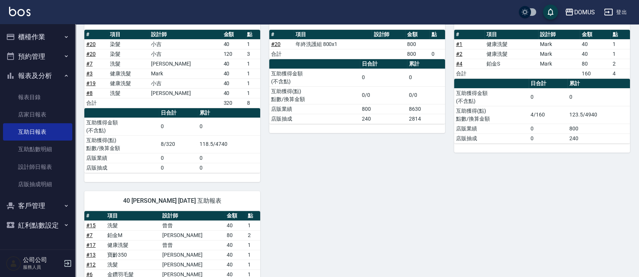
scroll to position [351, 0]
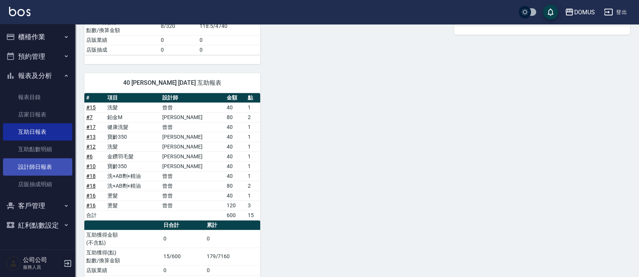
click at [32, 173] on link "設計師日報表" at bounding box center [37, 166] width 69 height 17
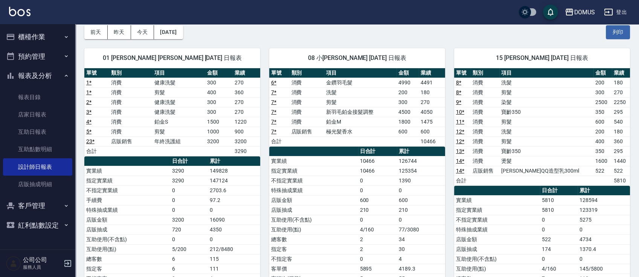
scroll to position [50, 0]
